Goal: Browse casually

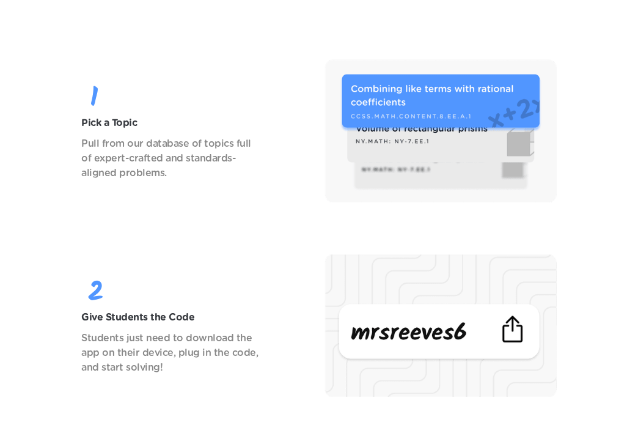
scroll to position [1804, 0]
